Goal: Information Seeking & Learning: Learn about a topic

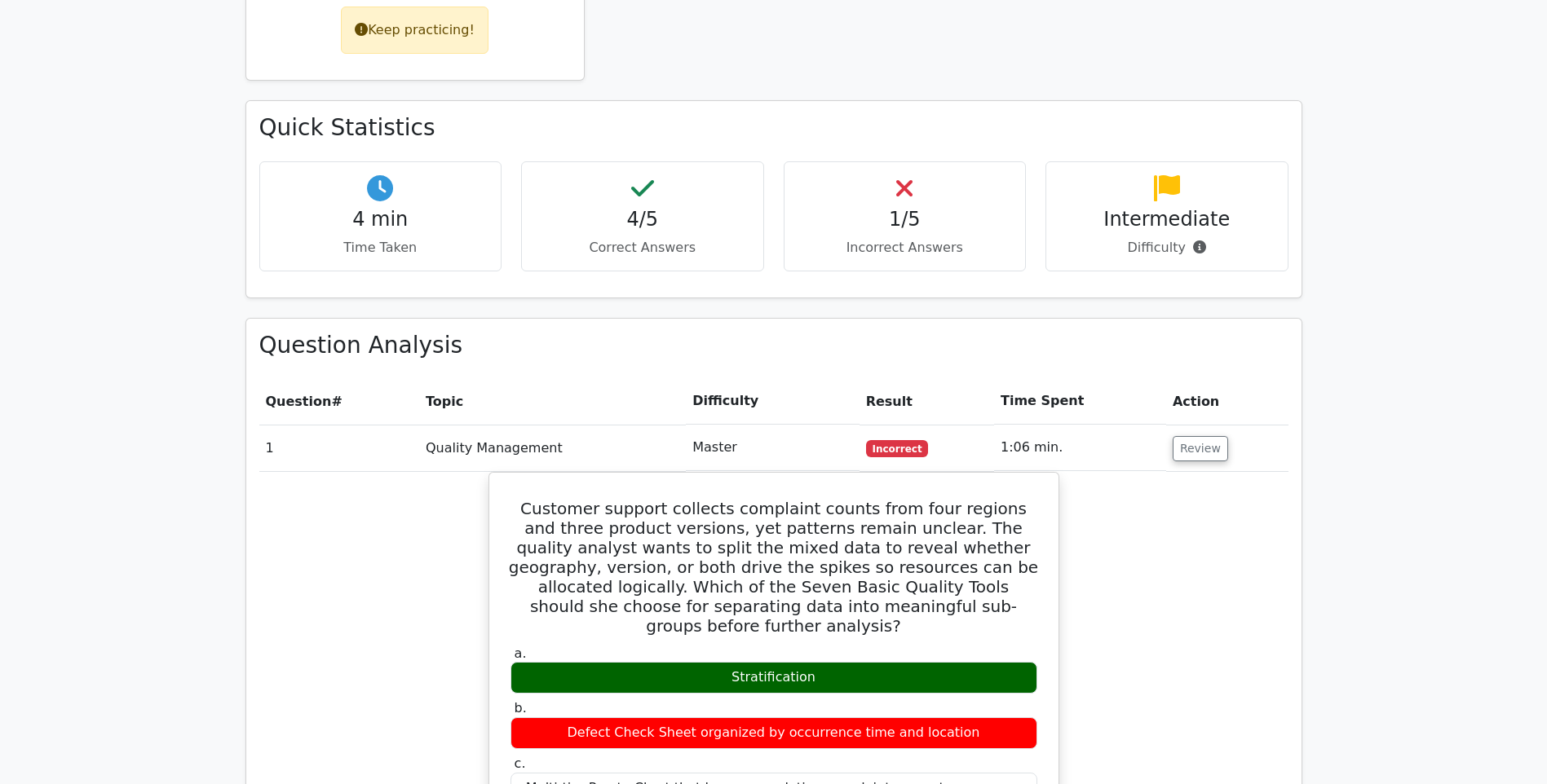
click at [1424, 205] on main "Go Premium Project Management Professional Preparation Package (2025) Earn 35 P…" at bounding box center [773, 677] width 1547 height 3074
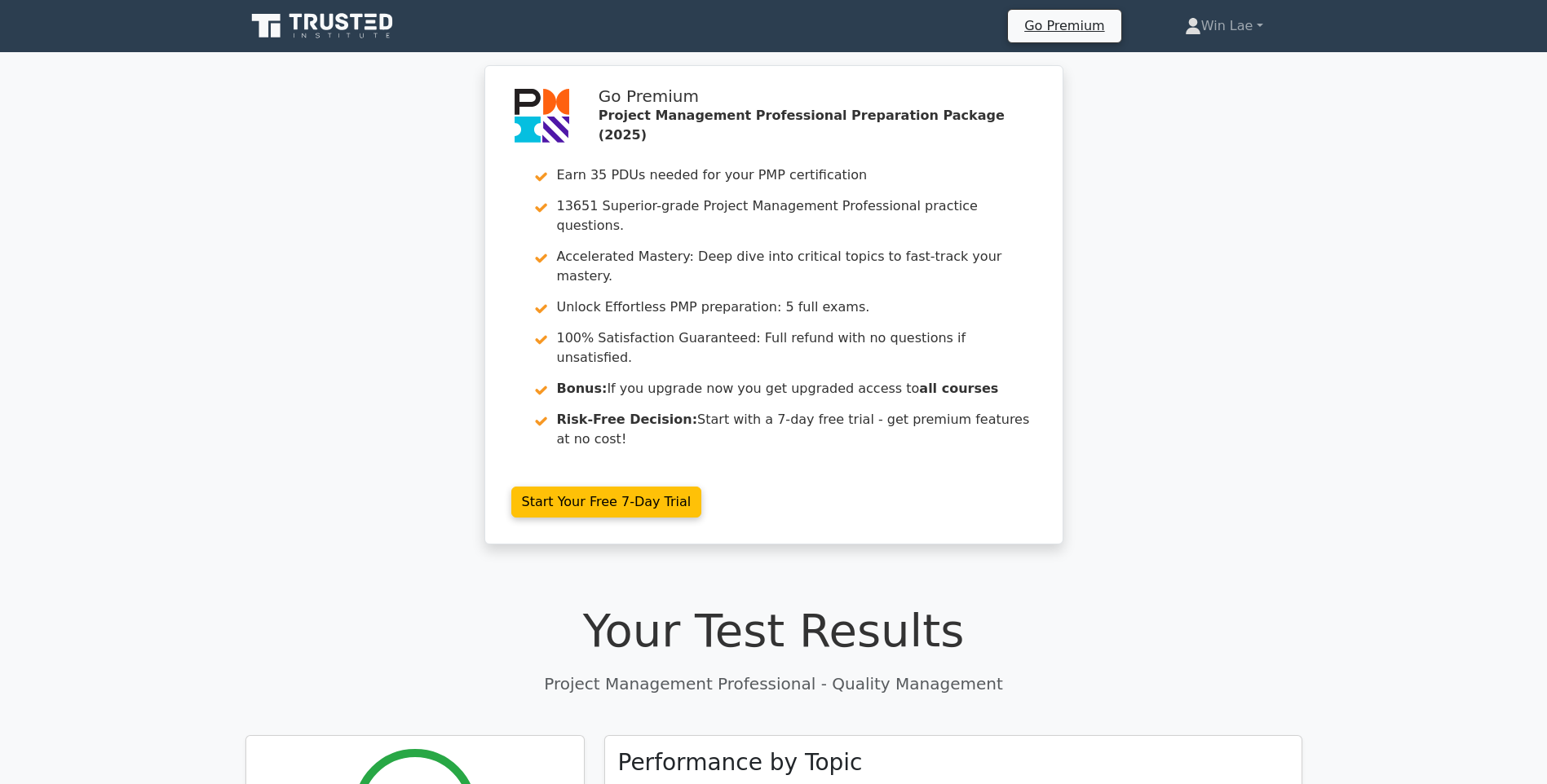
click at [304, 17] on icon at bounding box center [324, 26] width 156 height 31
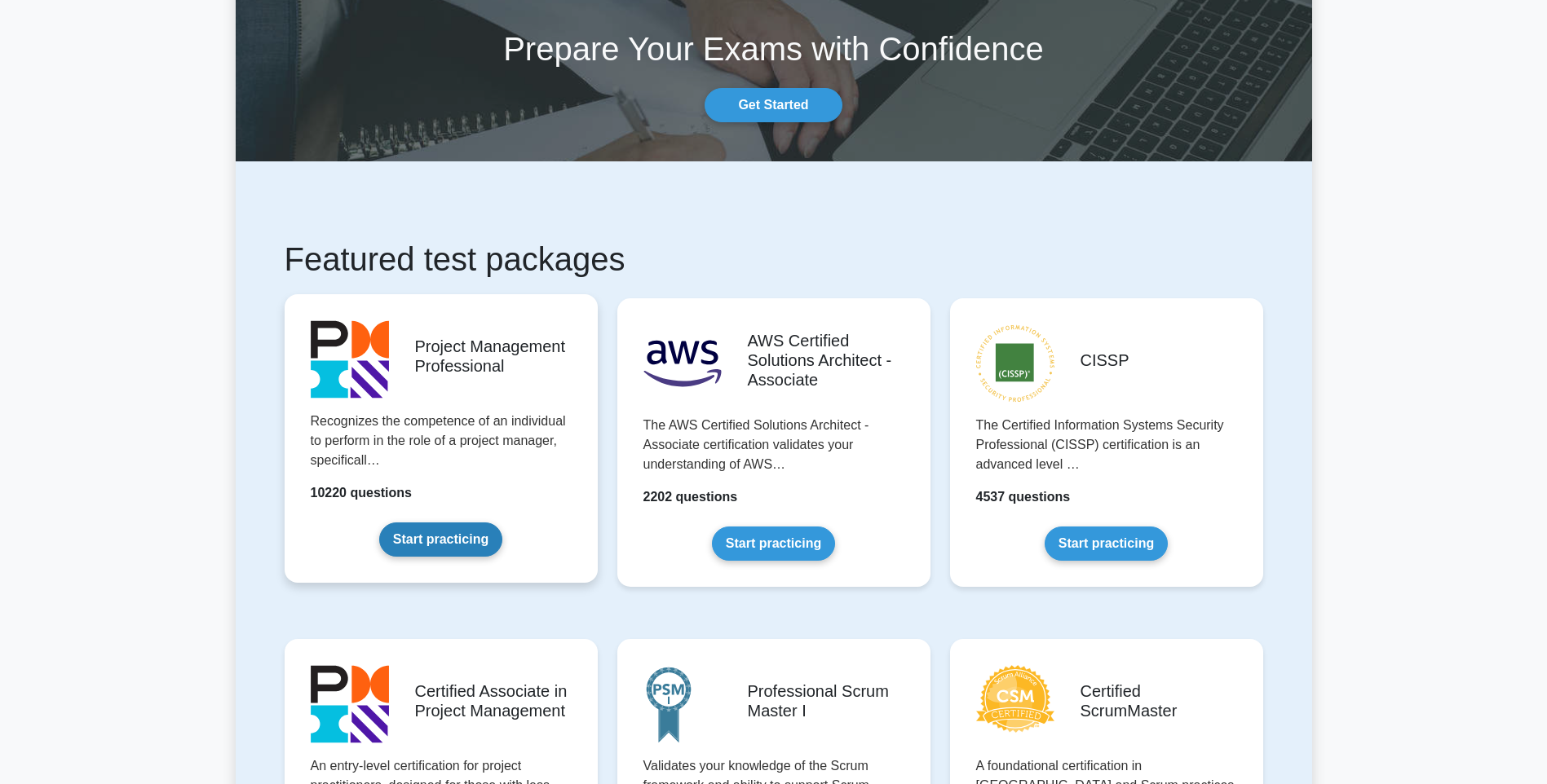
click at [446, 528] on link "Start practicing" at bounding box center [441, 540] width 123 height 34
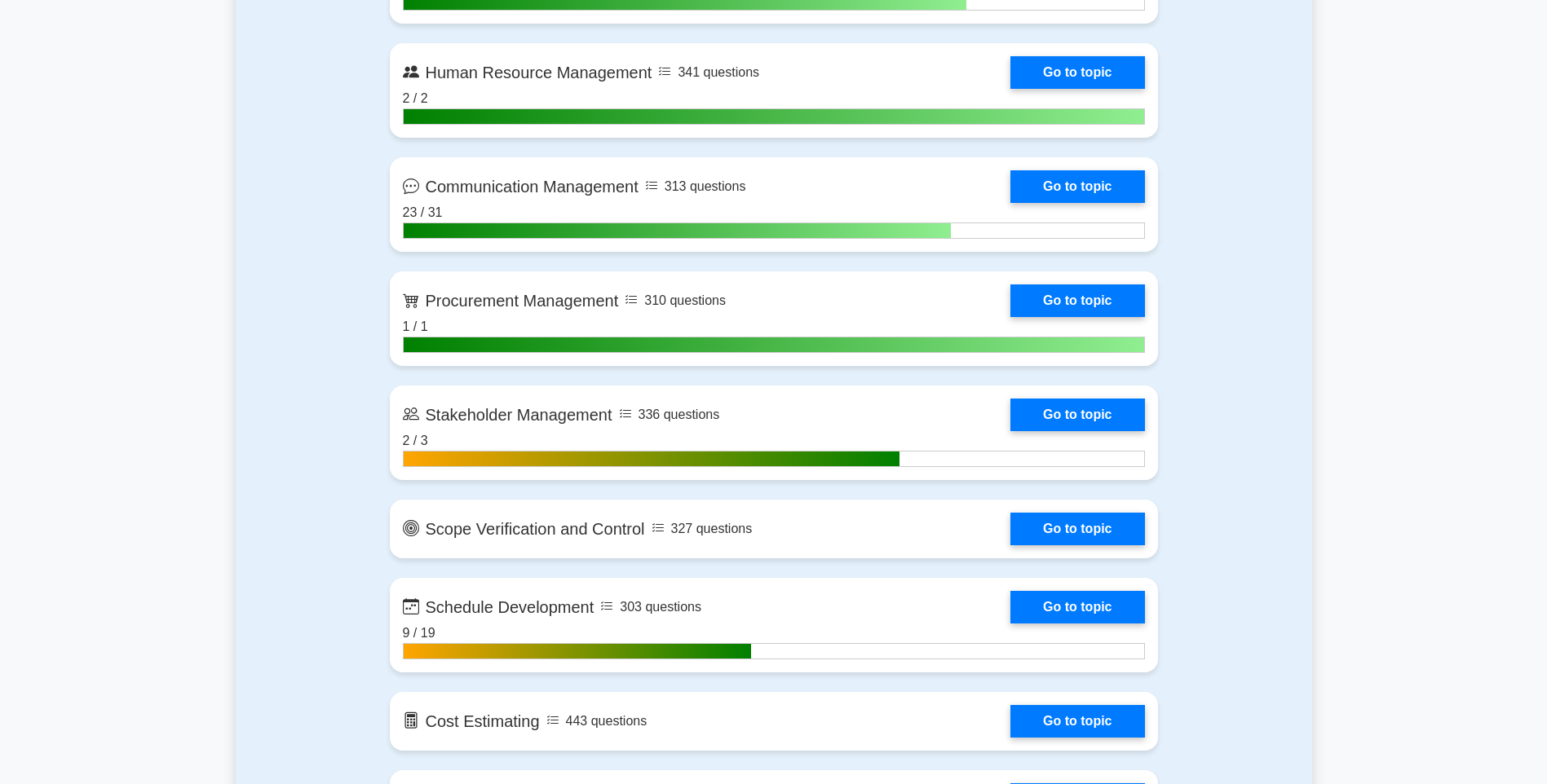
scroll to position [1777, 0]
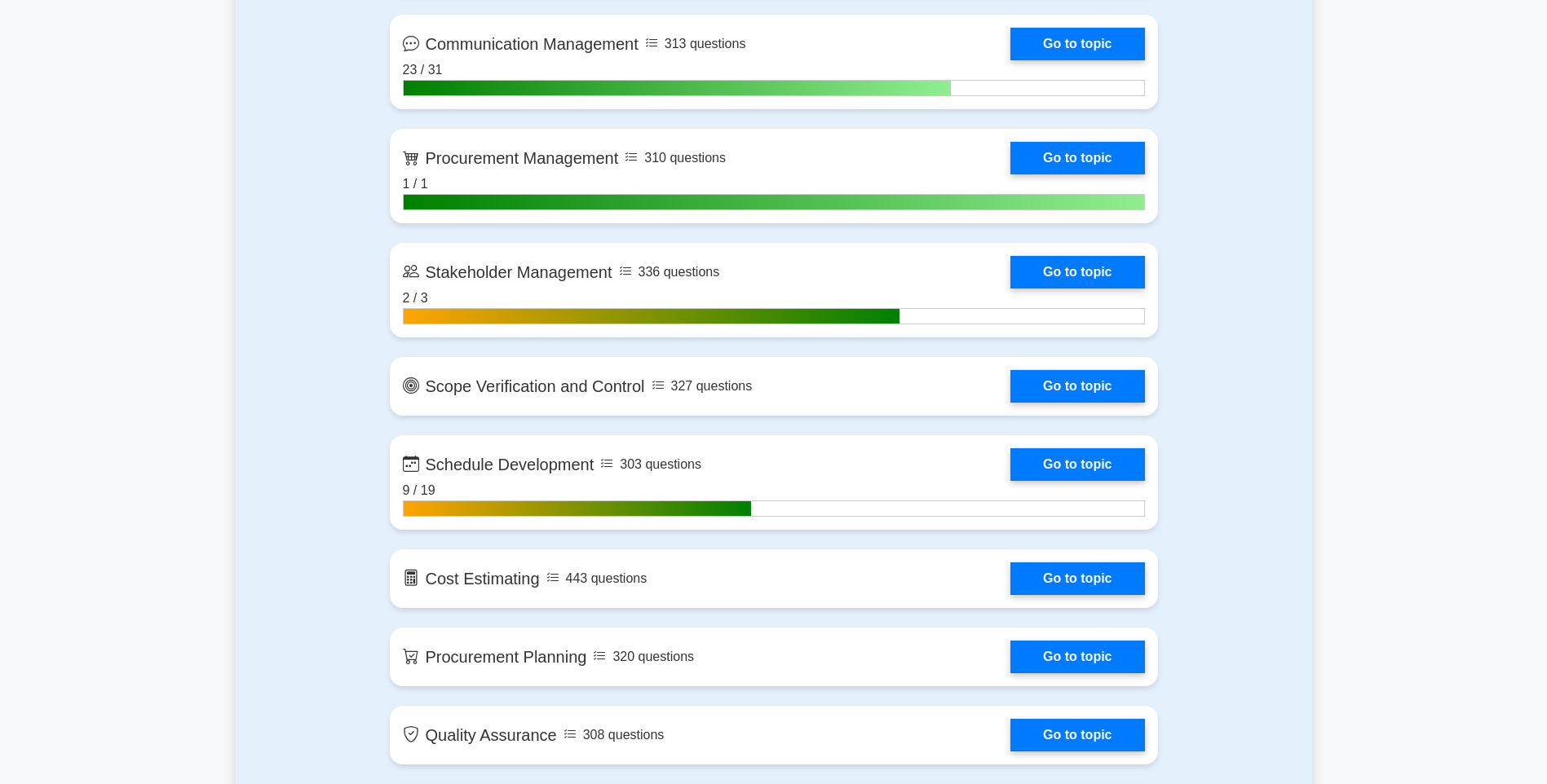
scroll to position [1940, 0]
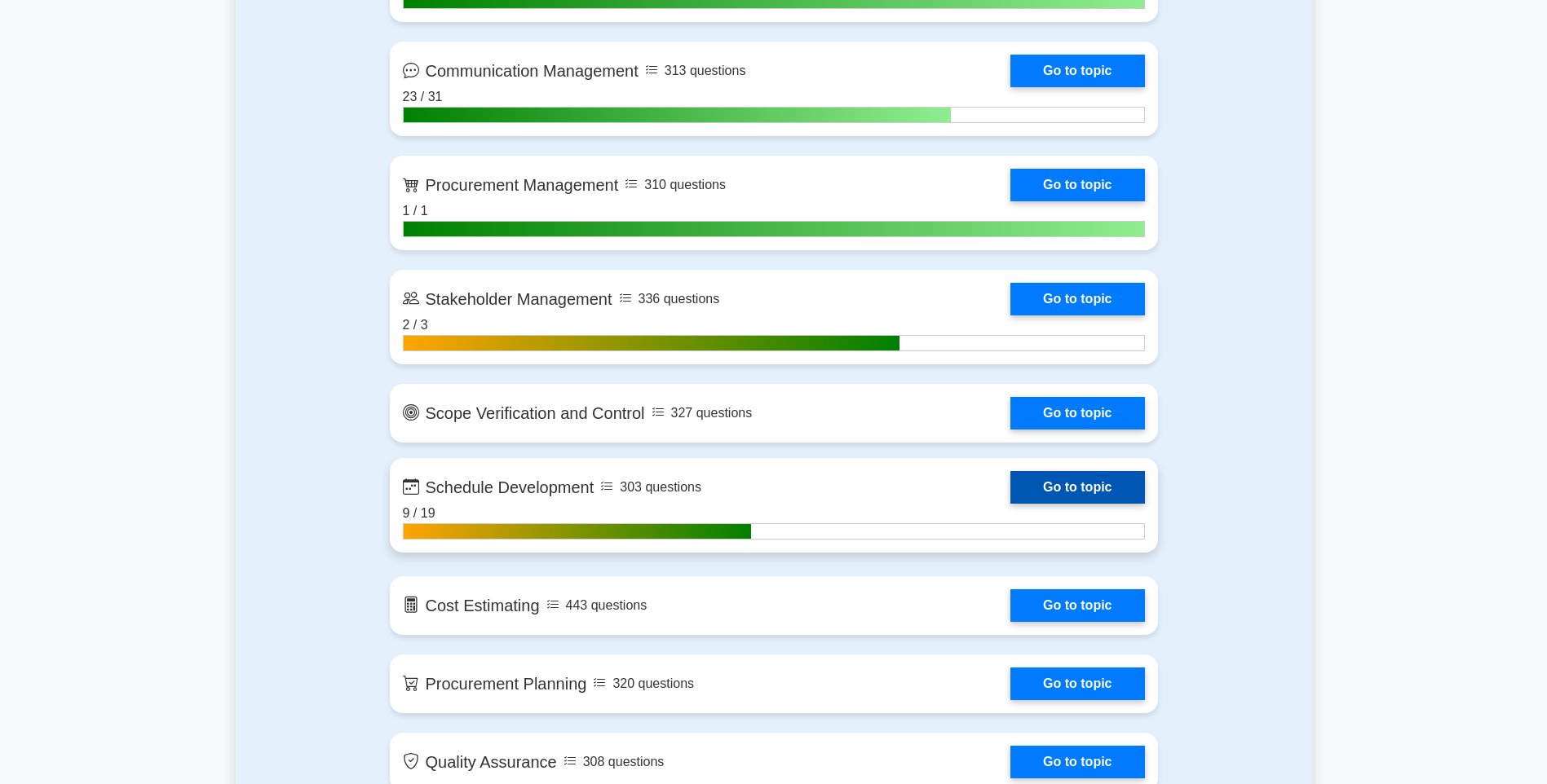
click at [1072, 493] on link "Go to topic" at bounding box center [1077, 487] width 134 height 32
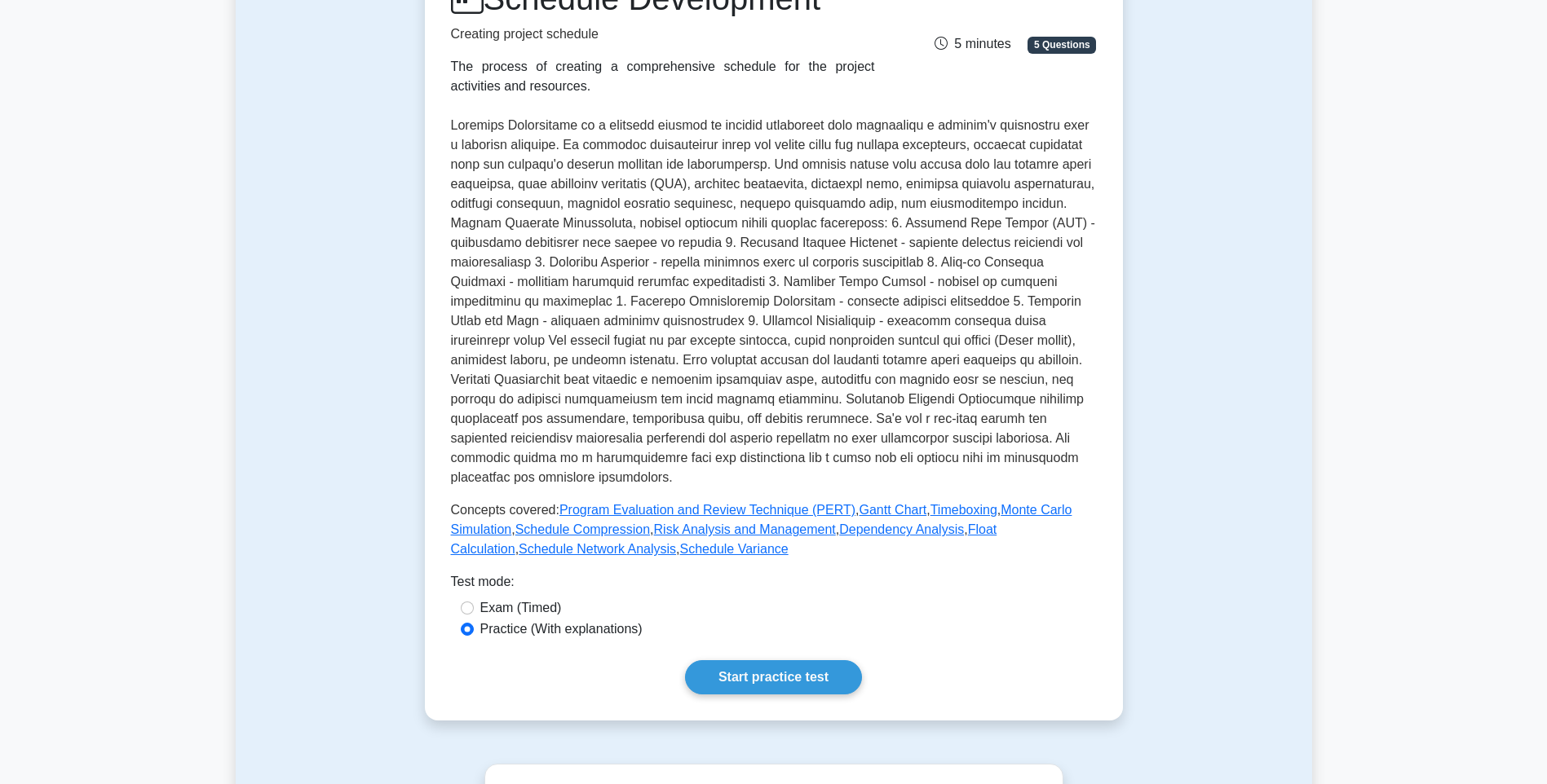
scroll to position [245, 0]
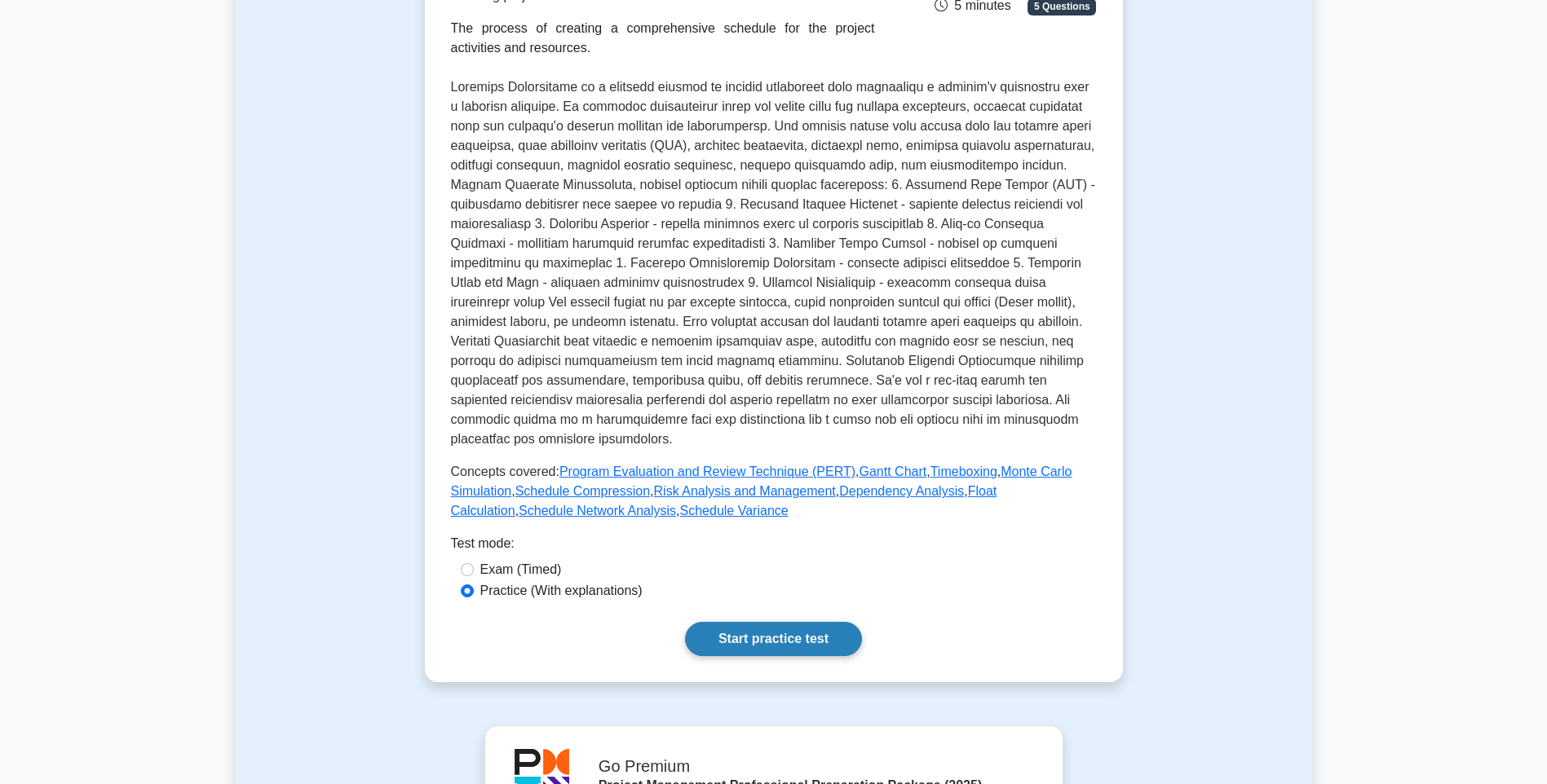
click at [748, 622] on link "Start practice test" at bounding box center [773, 639] width 177 height 34
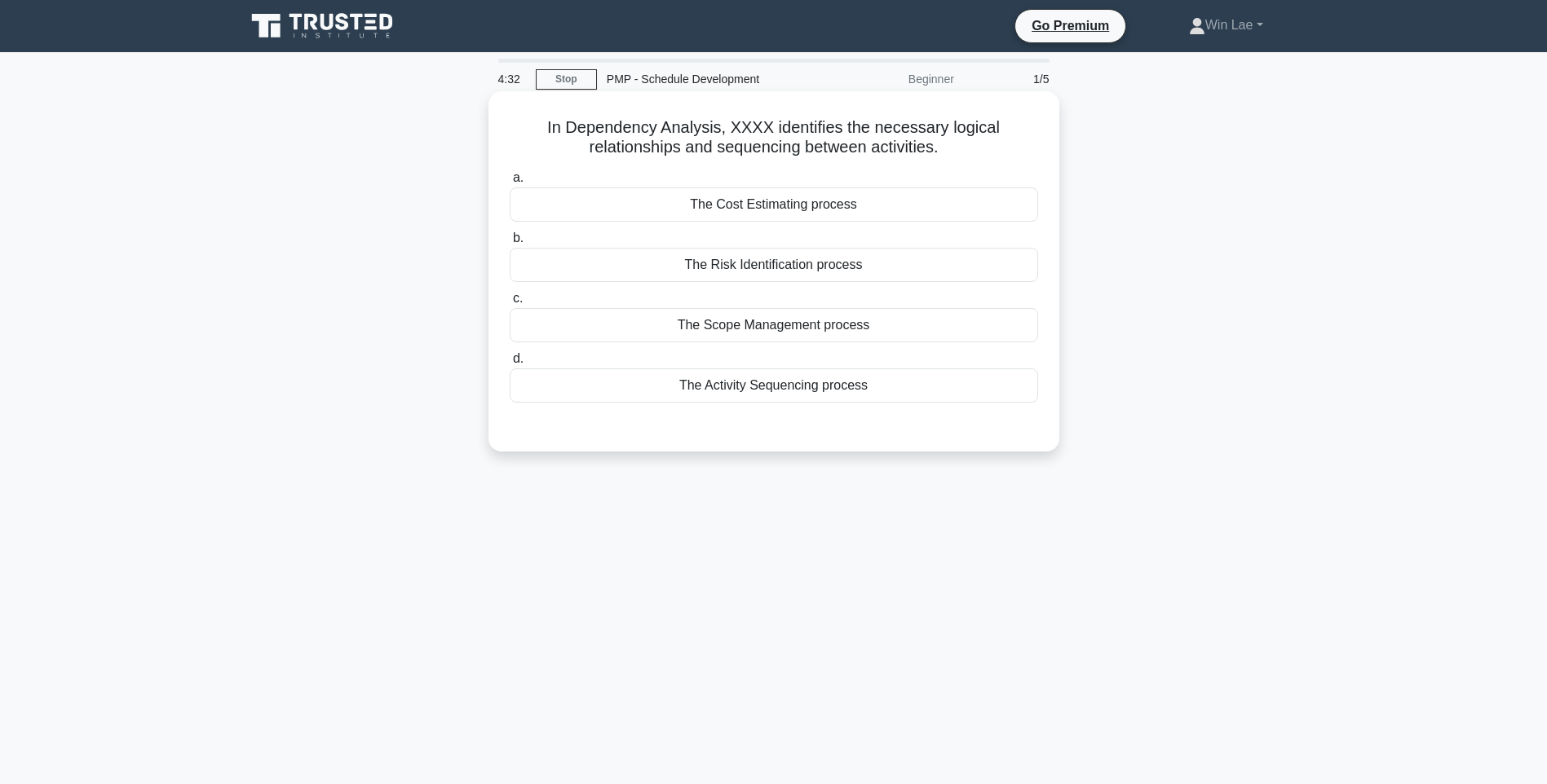
click at [784, 390] on div "The Activity Sequencing process" at bounding box center [773, 385] width 528 height 34
click at [509, 365] on input "d. The Activity Sequencing process" at bounding box center [509, 359] width 0 height 10
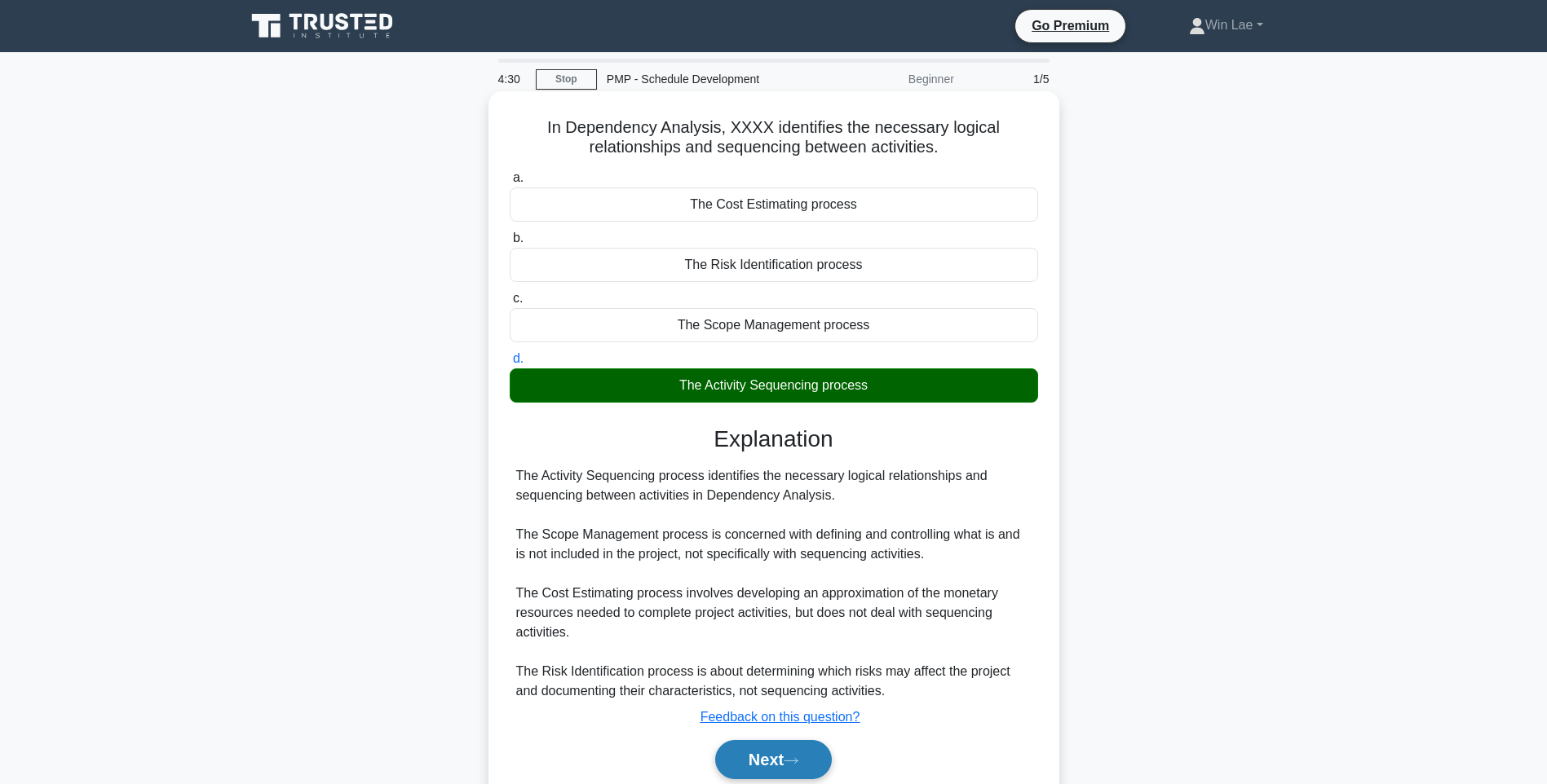
click at [810, 767] on button "Next" at bounding box center [773, 760] width 117 height 39
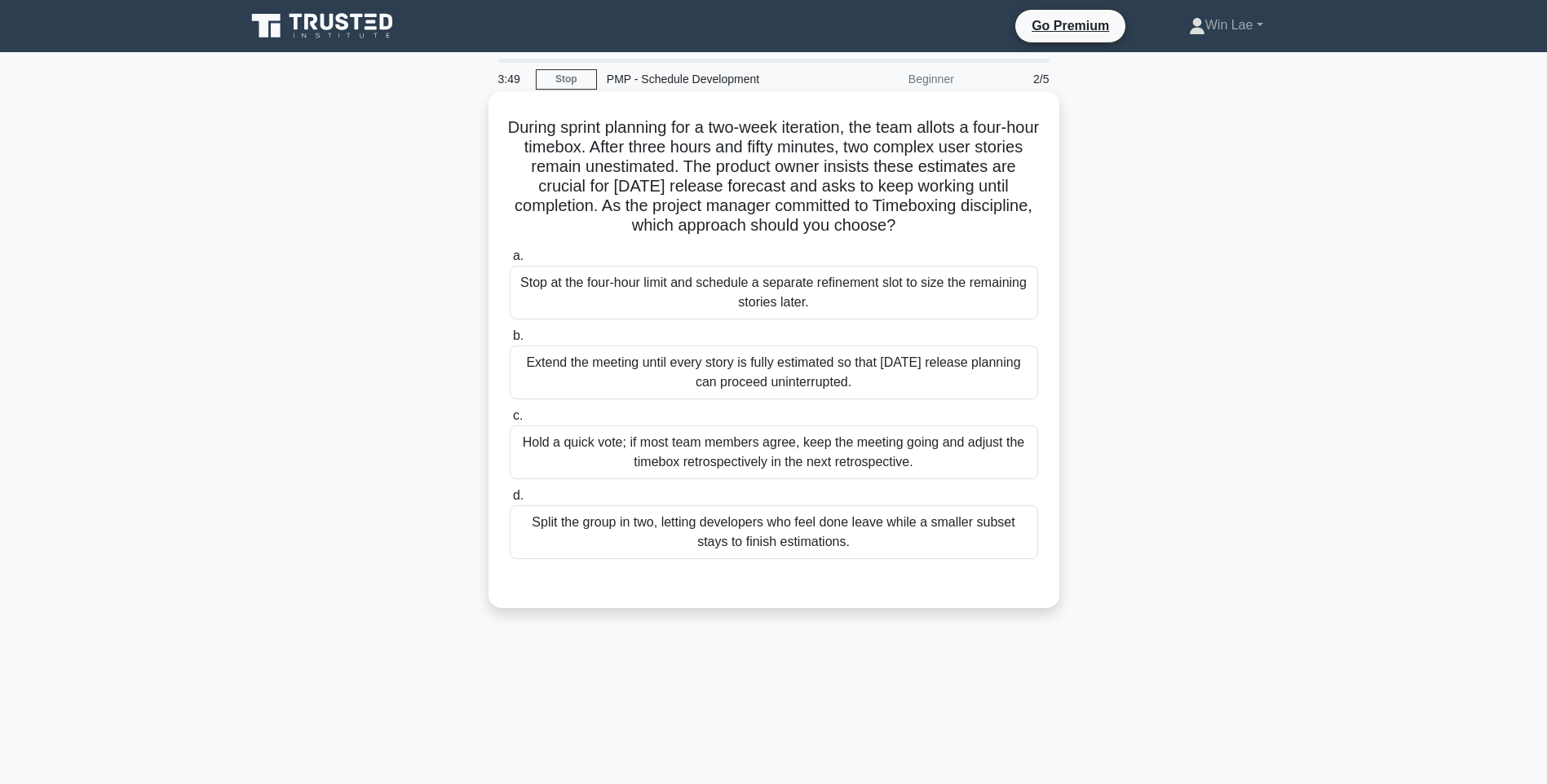
click at [930, 305] on div "Stop at the four-hour limit and schedule a separate refinement slot to size the…" at bounding box center [773, 293] width 528 height 54
click at [509, 262] on input "a. Stop at the four-hour limit and schedule a separate refinement slot to size …" at bounding box center [509, 256] width 0 height 10
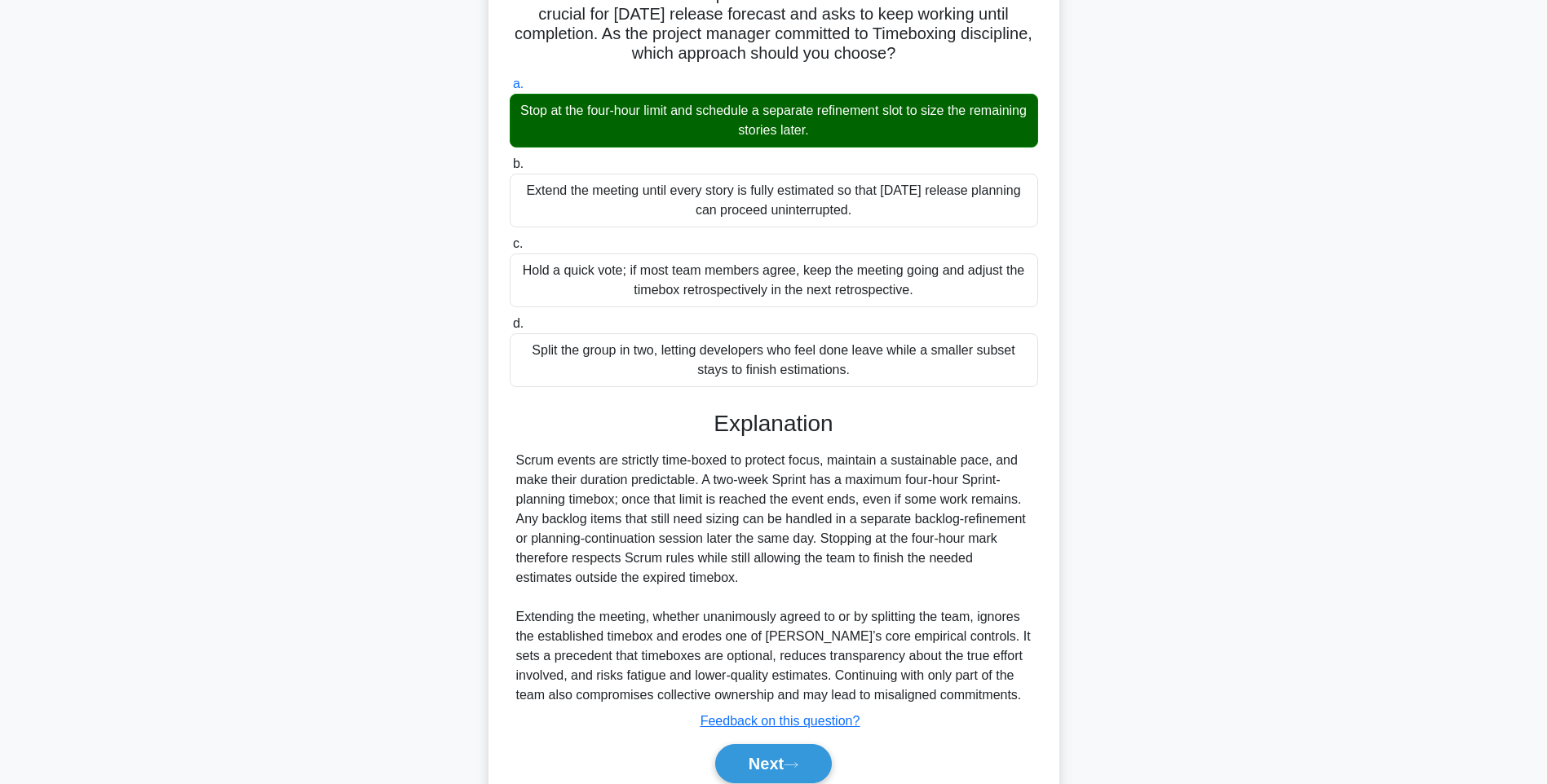
scroll to position [241, 0]
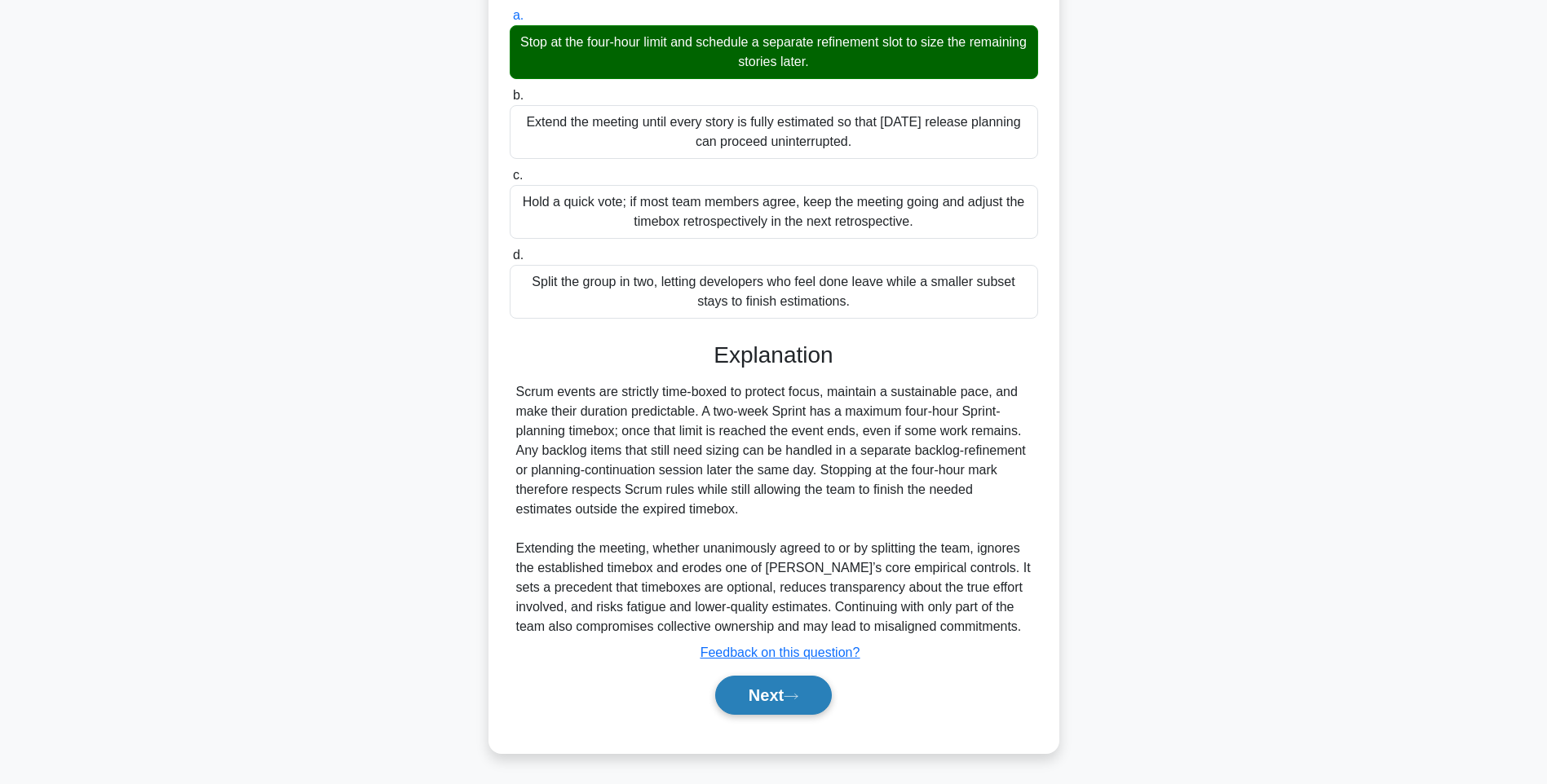
click at [802, 703] on button "Next" at bounding box center [773, 696] width 117 height 39
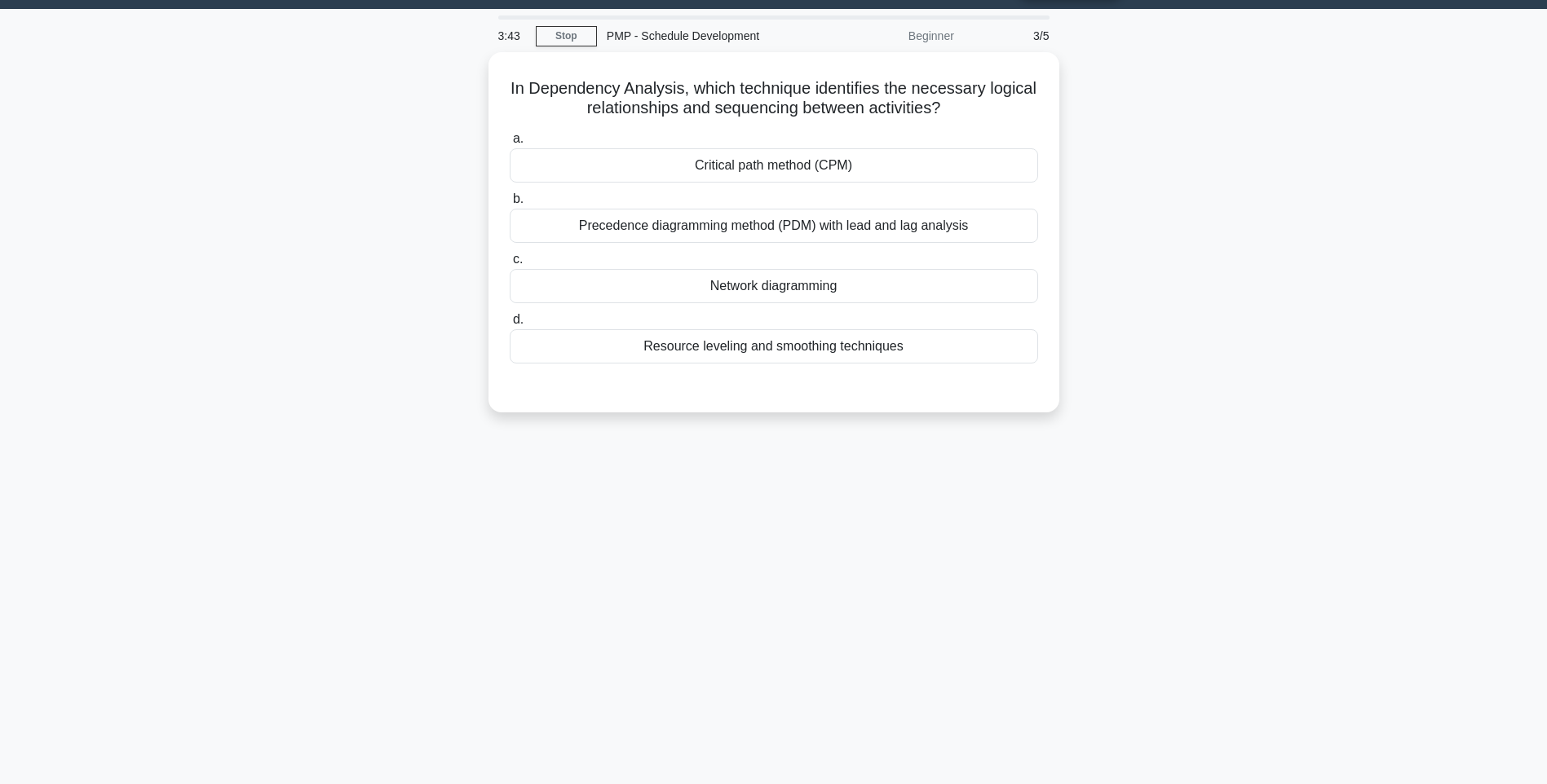
scroll to position [0, 0]
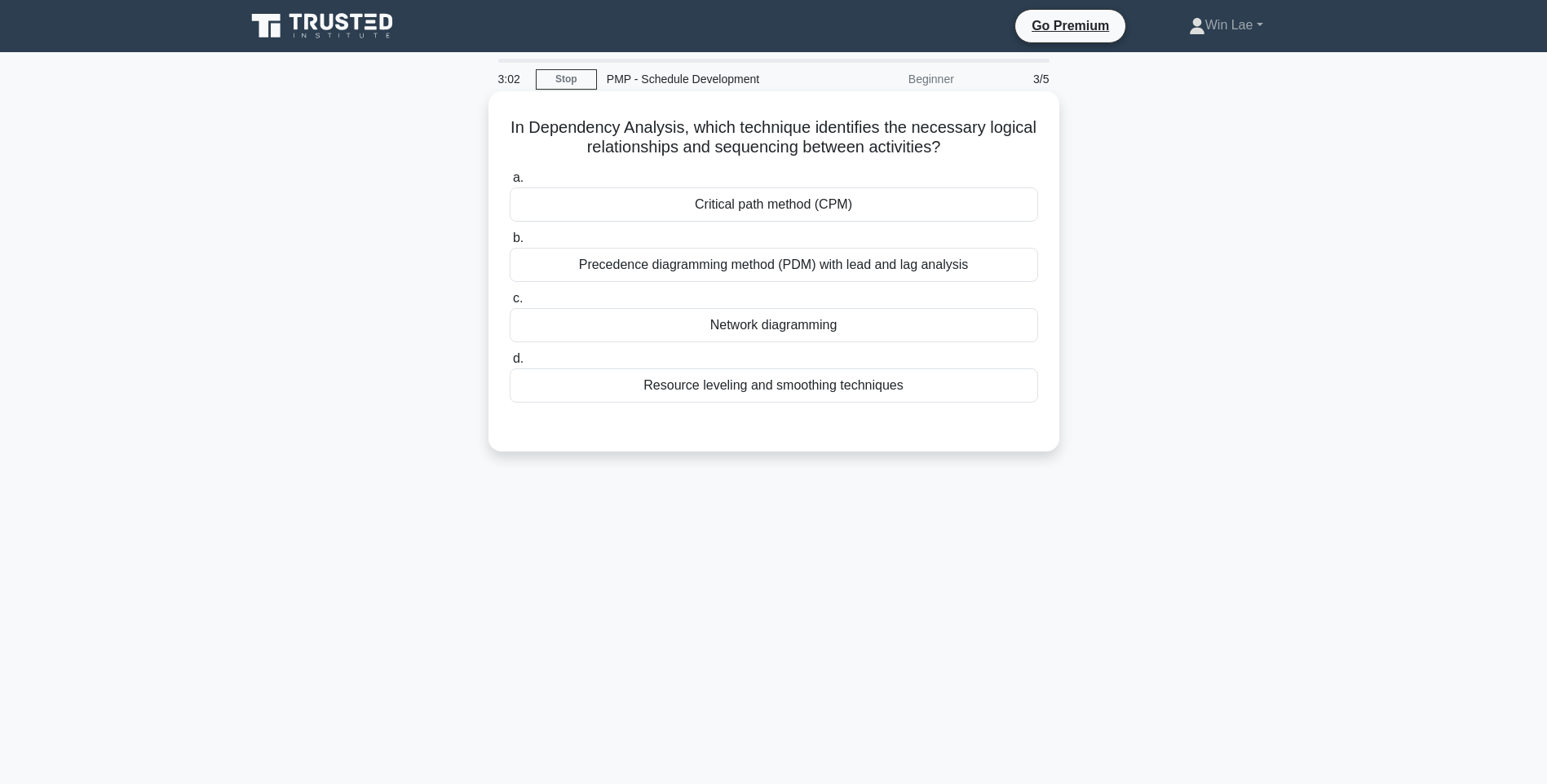
click at [782, 341] on div "Network diagramming" at bounding box center [773, 325] width 528 height 34
click at [509, 304] on input "c. Network diagramming" at bounding box center [509, 298] width 0 height 10
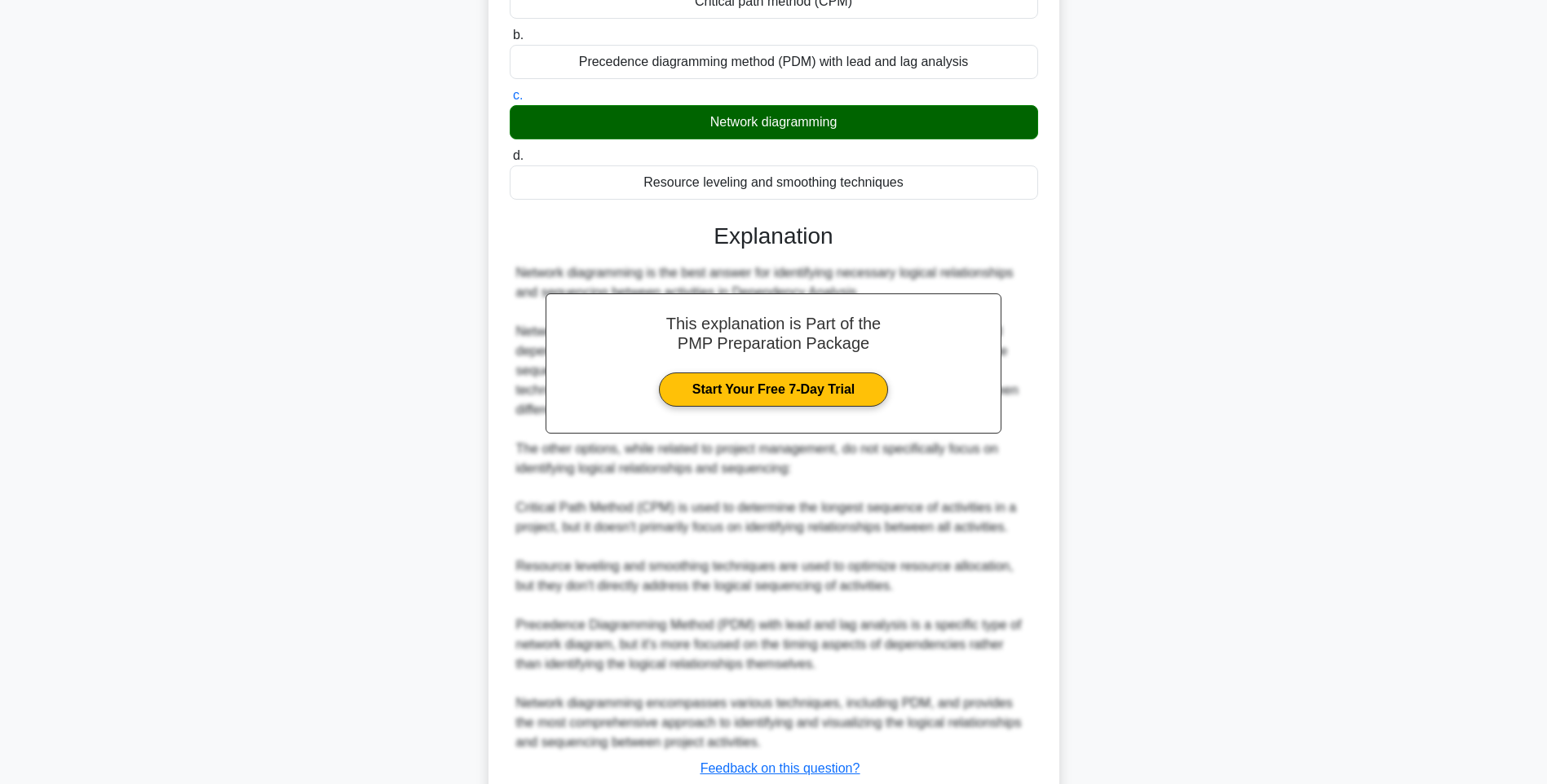
scroll to position [245, 0]
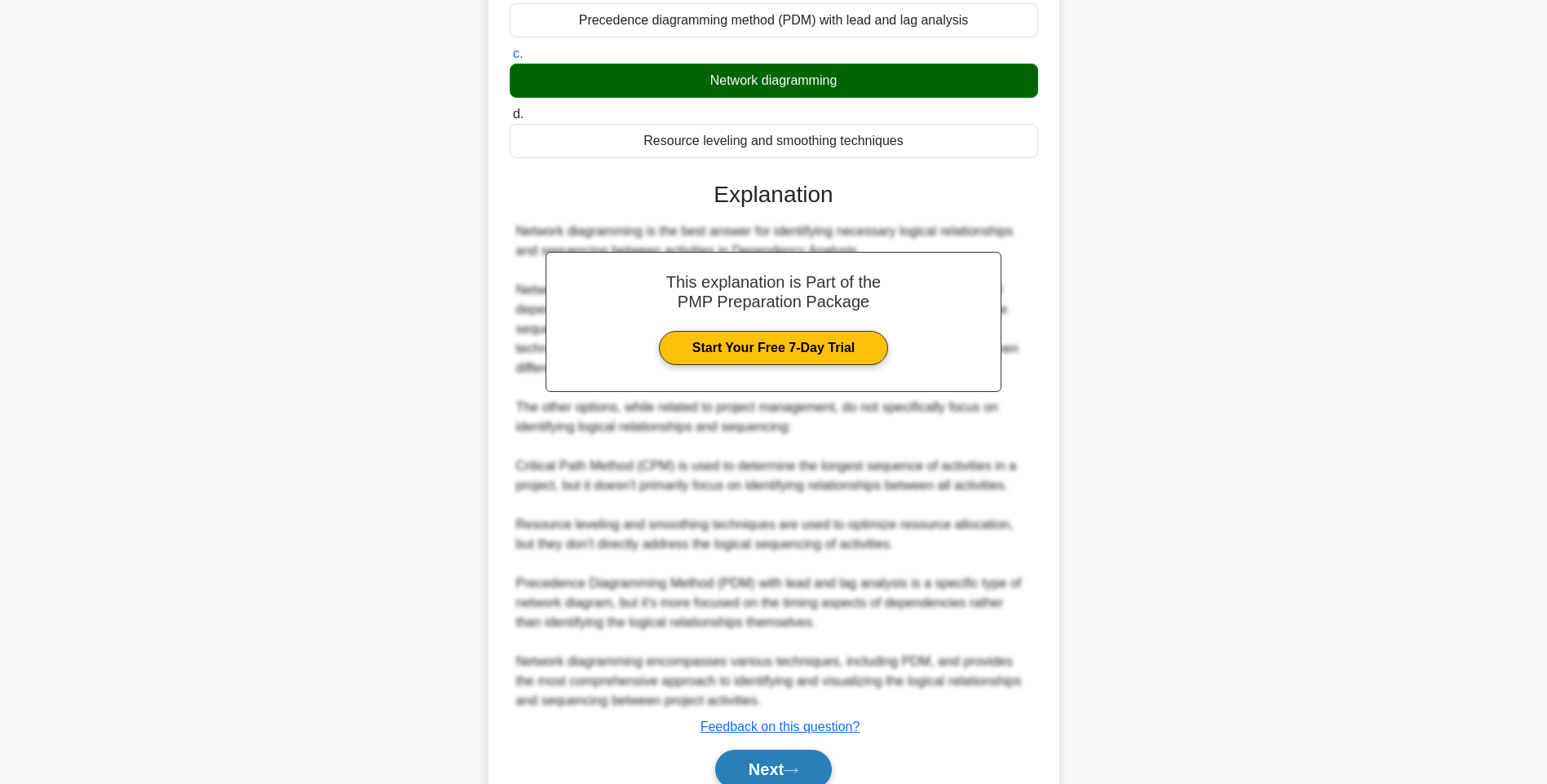
click at [783, 770] on button "Next" at bounding box center [773, 770] width 117 height 39
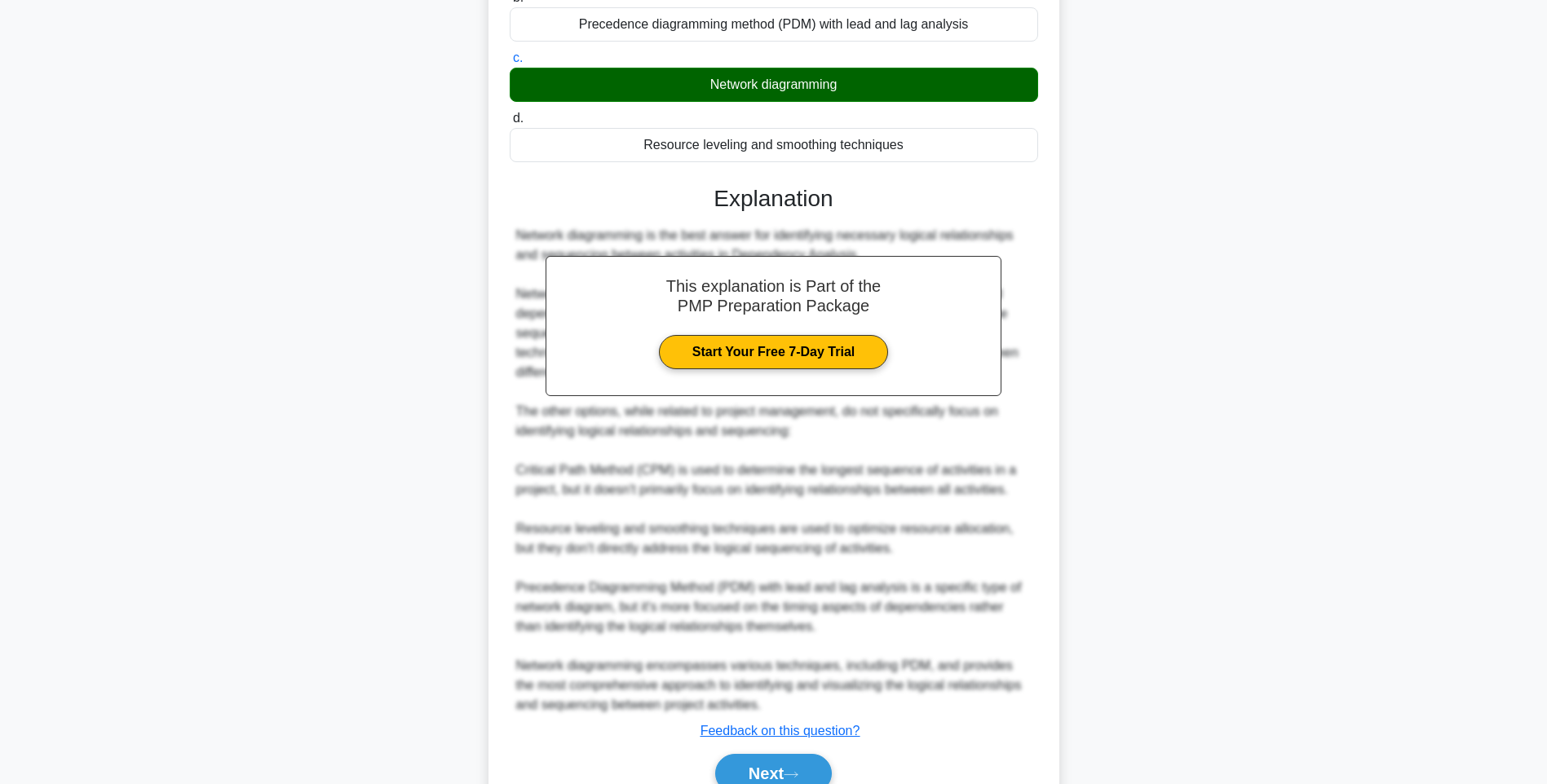
scroll to position [96, 0]
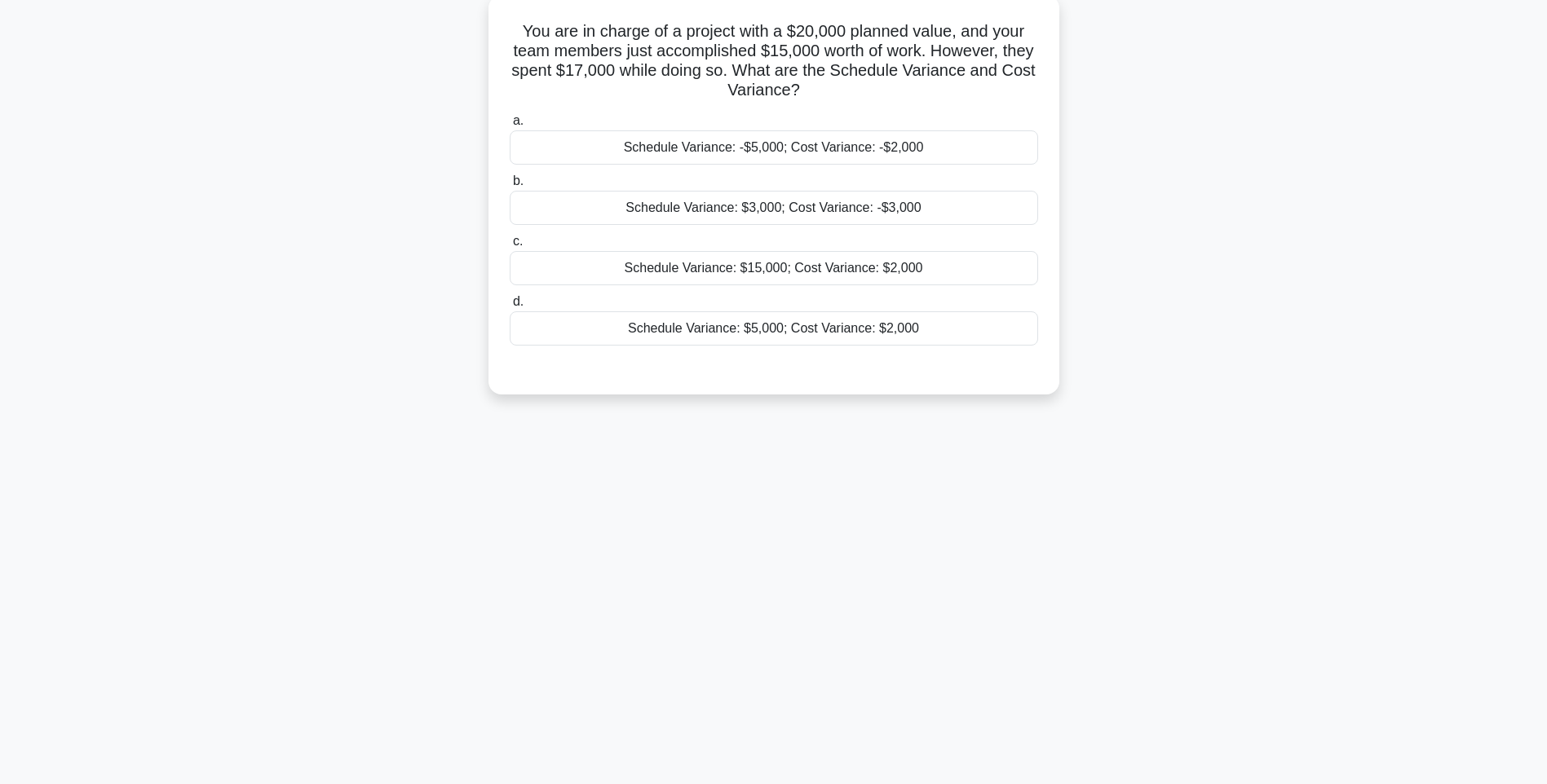
click at [847, 203] on div "Schedule Variance: $3,000; Cost Variance: -$3,000" at bounding box center [773, 207] width 528 height 34
click at [509, 187] on input "b. Schedule Variance: $3,000; Cost Variance: -$3,000" at bounding box center [509, 181] width 0 height 10
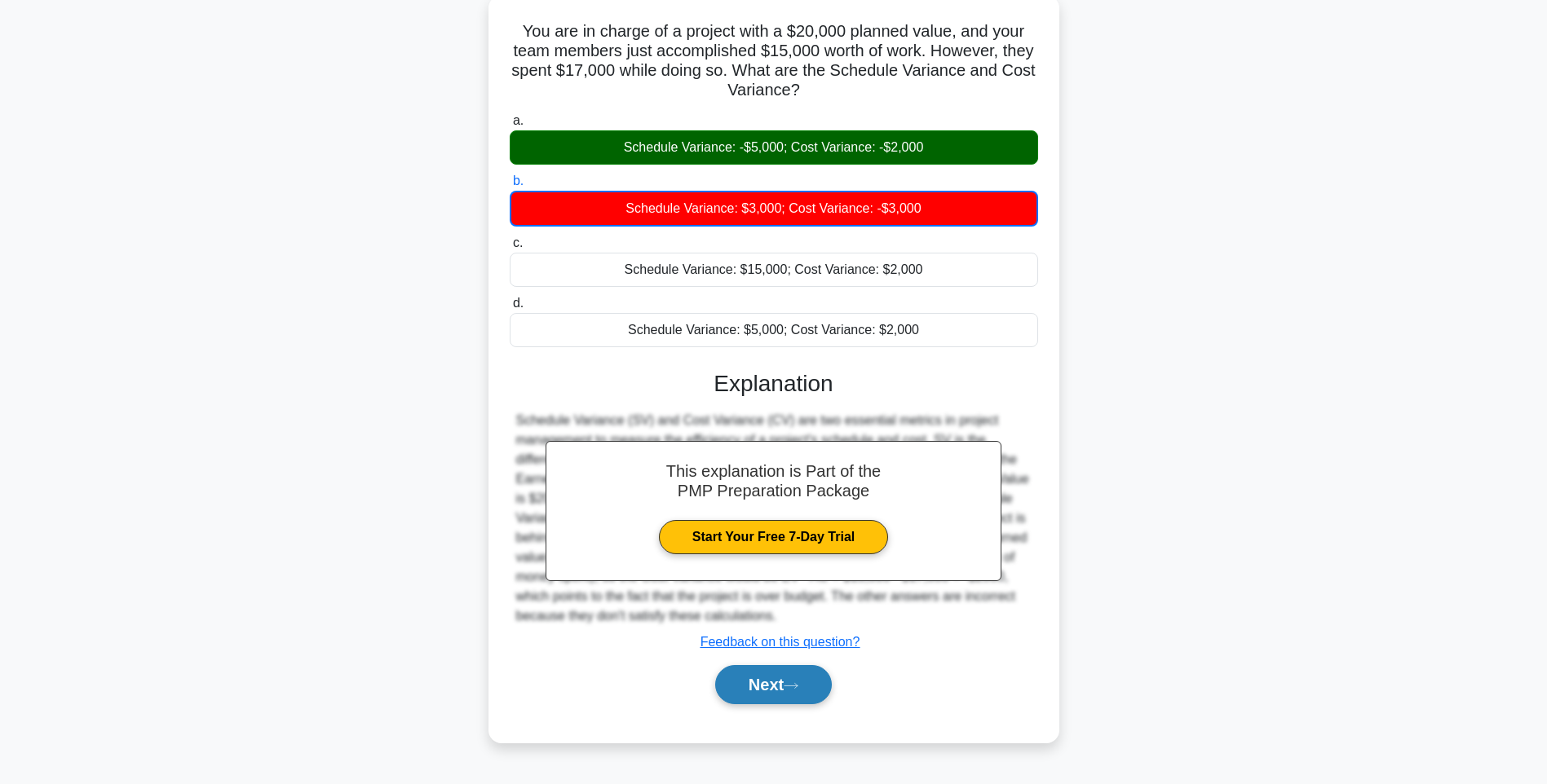
click at [776, 681] on button "Next" at bounding box center [773, 685] width 117 height 39
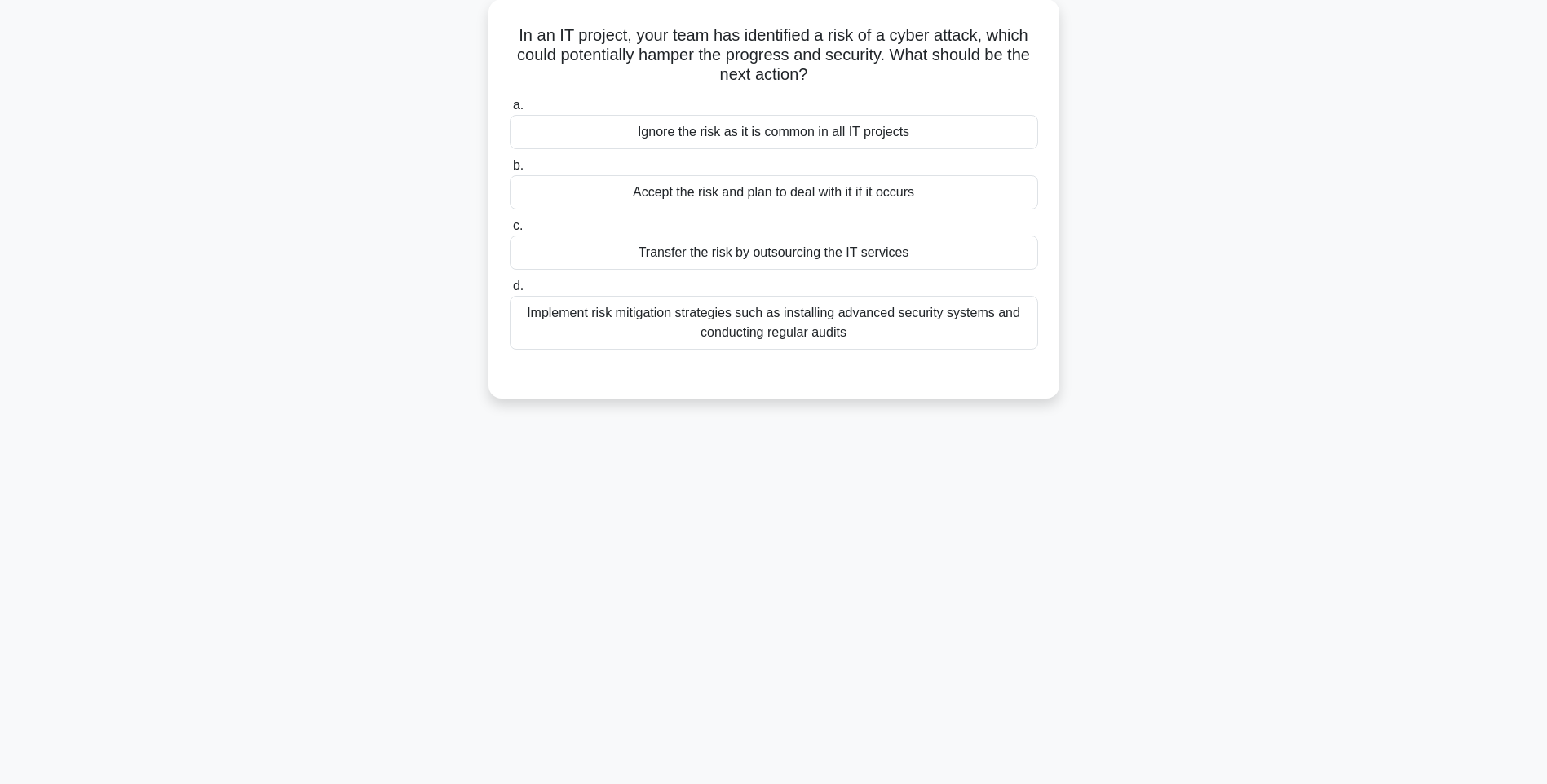
scroll to position [14, 0]
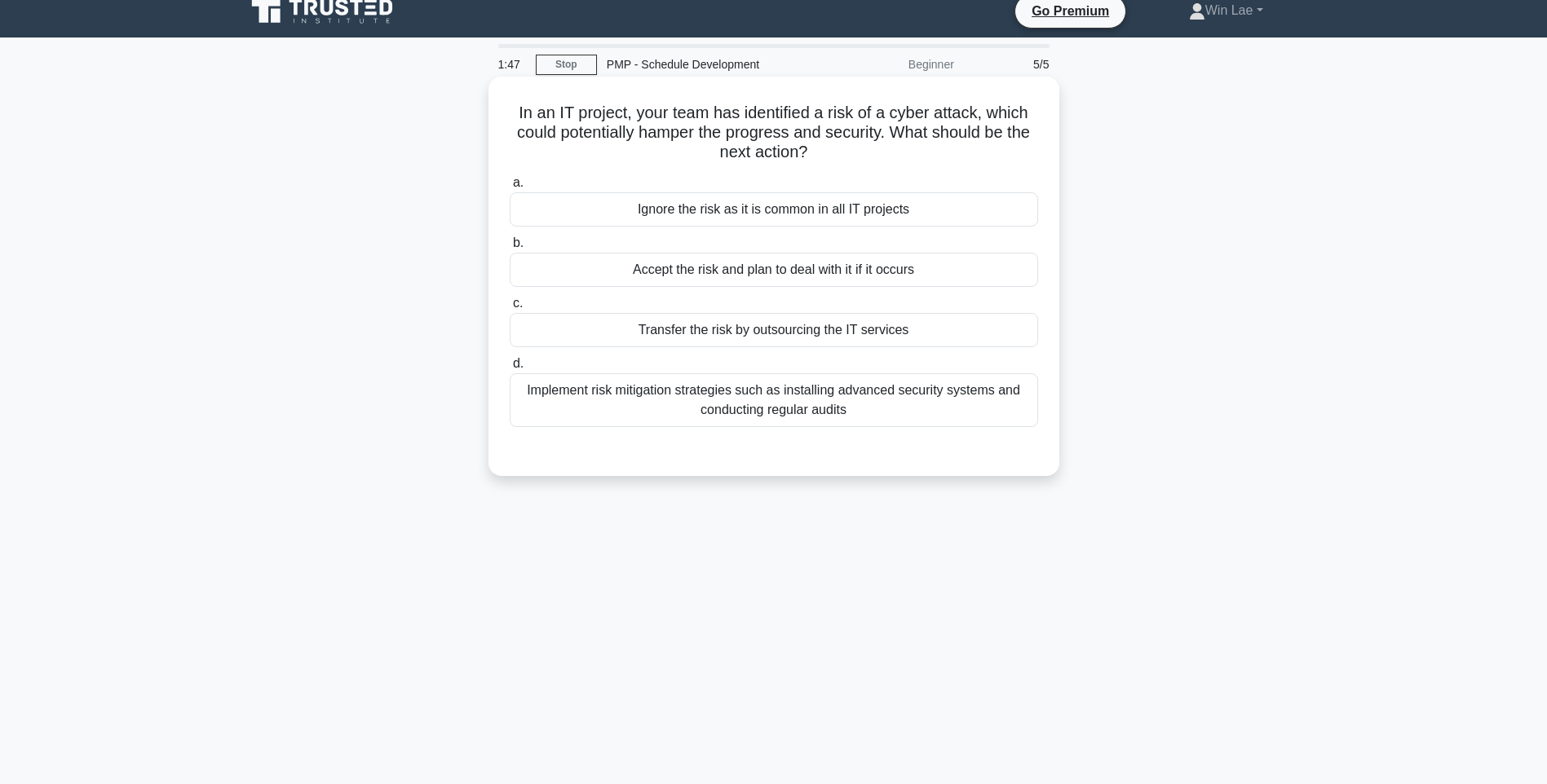
click at [624, 384] on div "Implement risk mitigation strategies such as installing advanced security syste…" at bounding box center [773, 400] width 528 height 54
click at [509, 369] on input "d. Implement risk mitigation strategies such as installing advanced security sy…" at bounding box center [509, 364] width 0 height 10
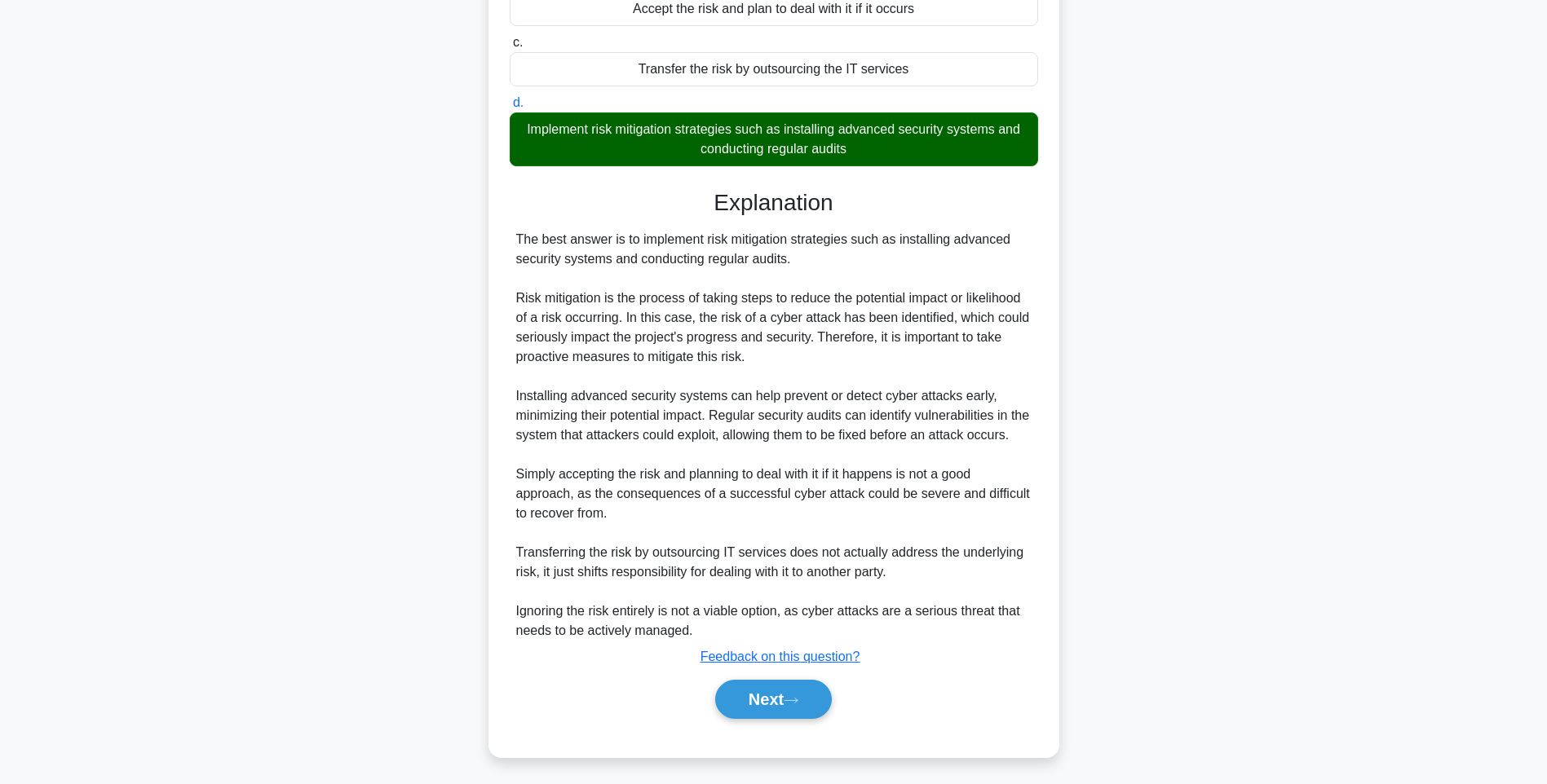
scroll to position [281, 0]
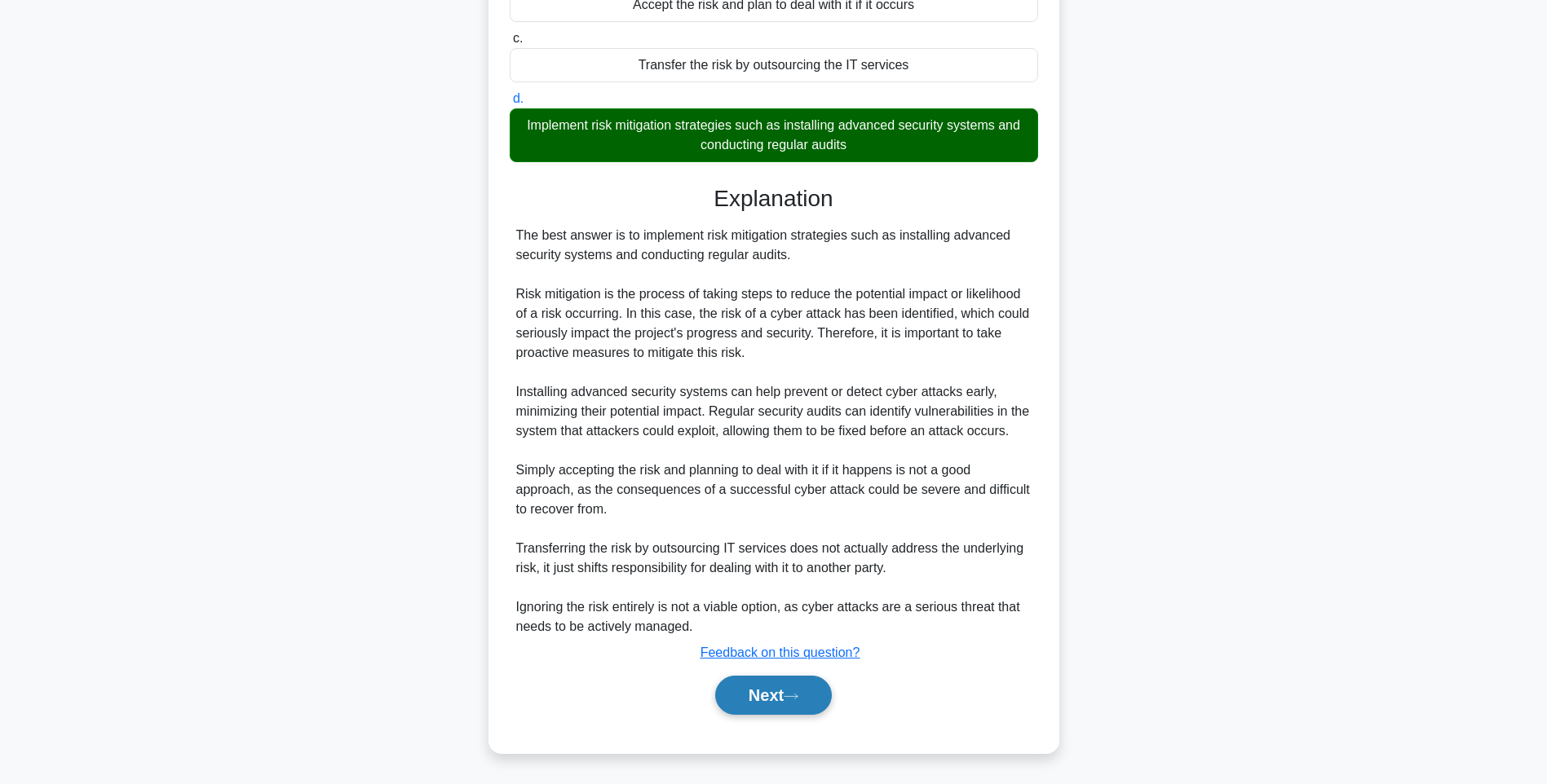
click at [799, 701] on icon at bounding box center [790, 696] width 14 height 9
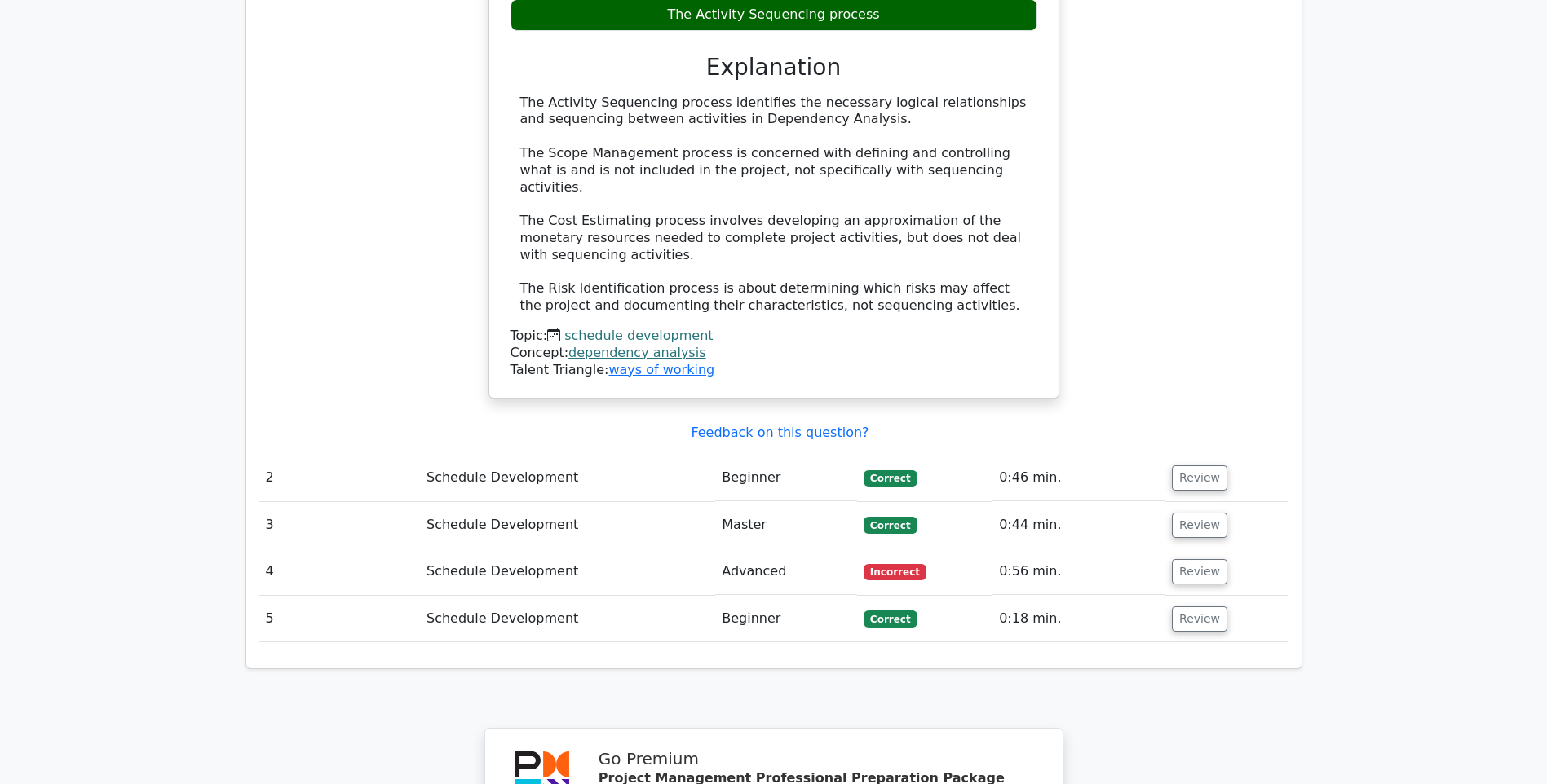
scroll to position [1651, 0]
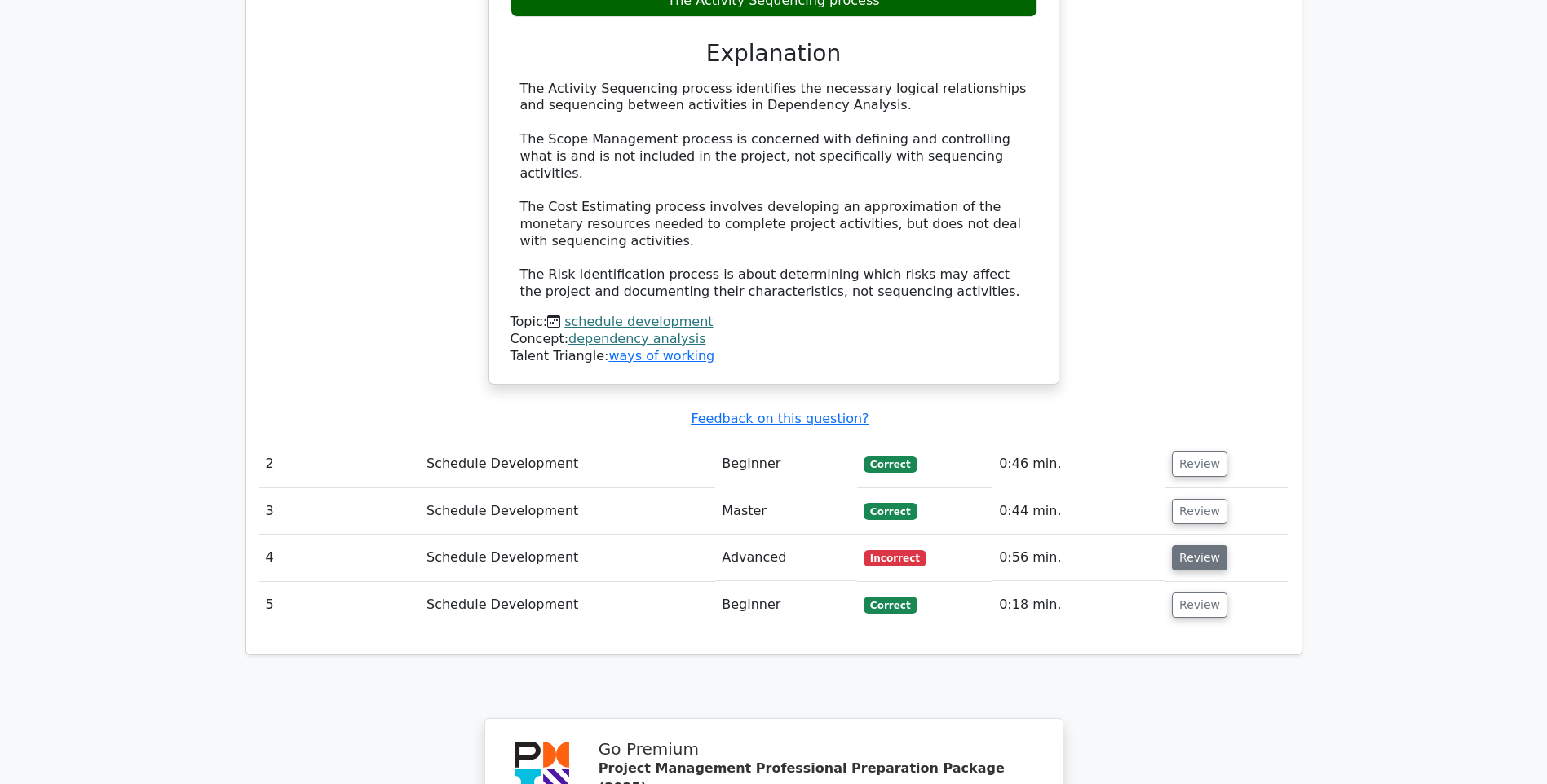
click at [1200, 545] on button "Review" at bounding box center [1199, 558] width 55 height 26
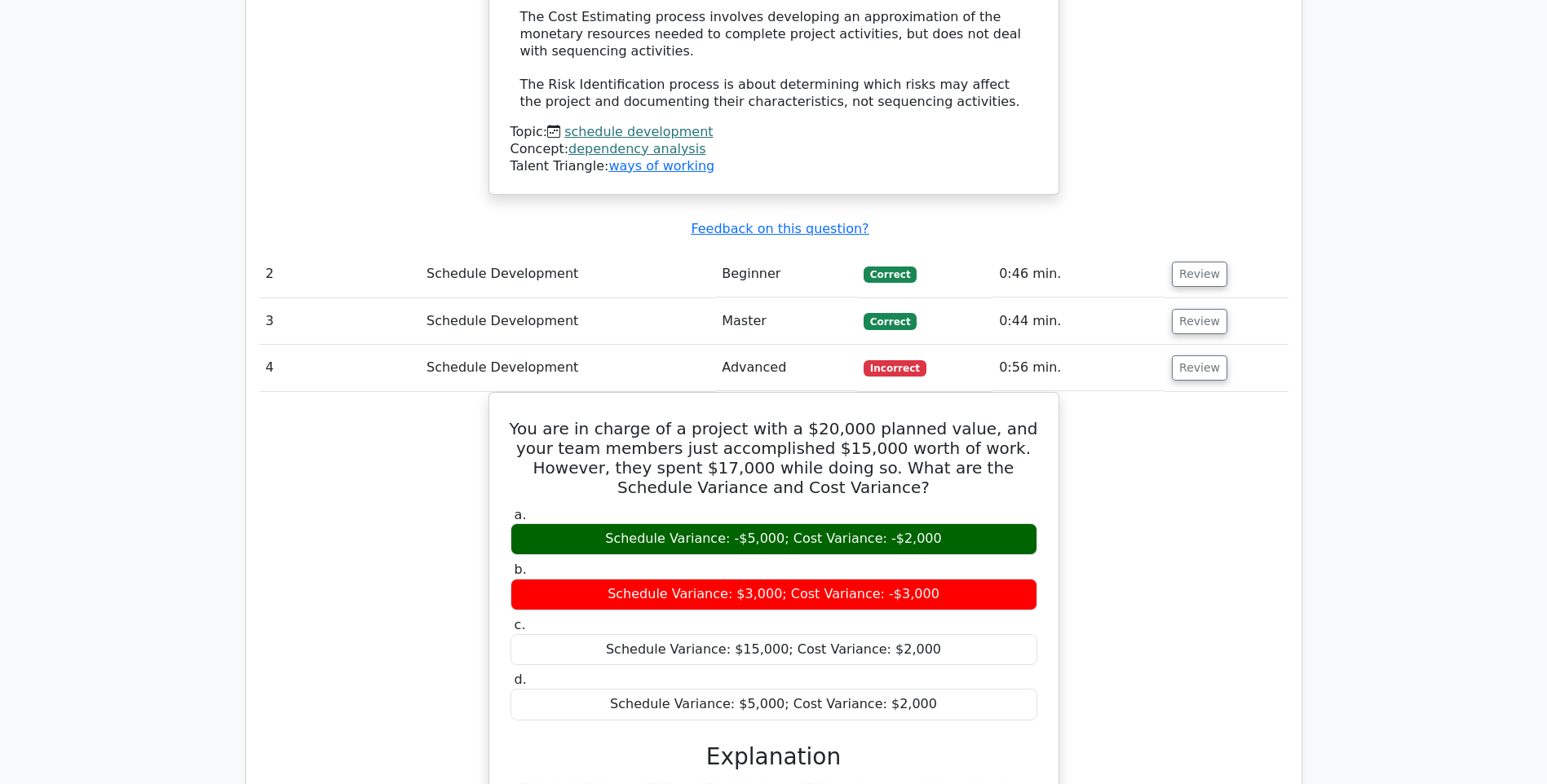
scroll to position [1978, 0]
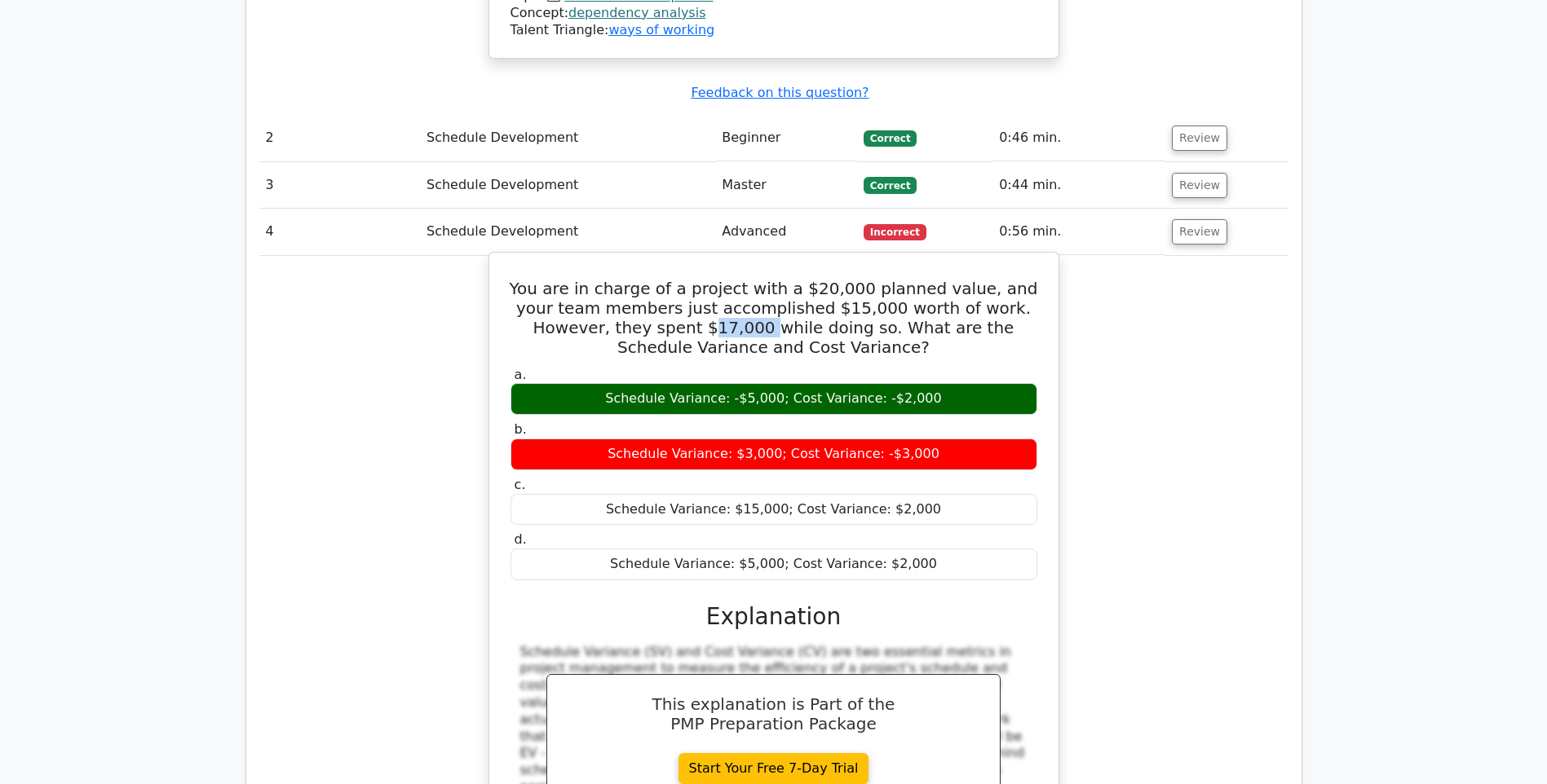
drag, startPoint x: 603, startPoint y: 235, endPoint x: 651, endPoint y: 240, distance: 48.3
click at [651, 279] on h5 "You are in charge of a project with a $20,000 planned value, and your team memb…" at bounding box center [773, 318] width 530 height 78
